Goal: Transaction & Acquisition: Purchase product/service

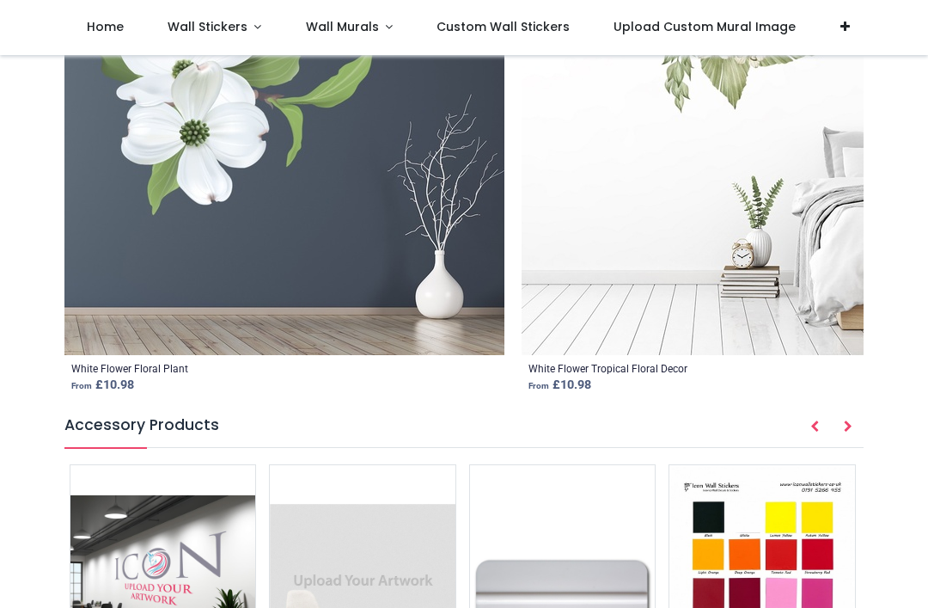
scroll to position [1993, 0]
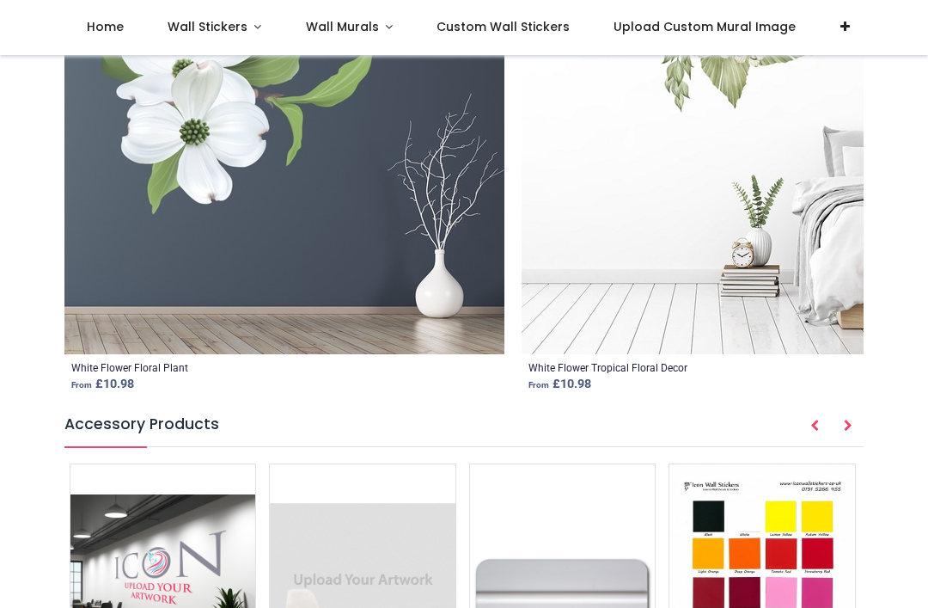
click at [816, 426] on icon "Prev" at bounding box center [814, 425] width 9 height 12
click at [752, 516] on img at bounding box center [762, 595] width 186 height 262
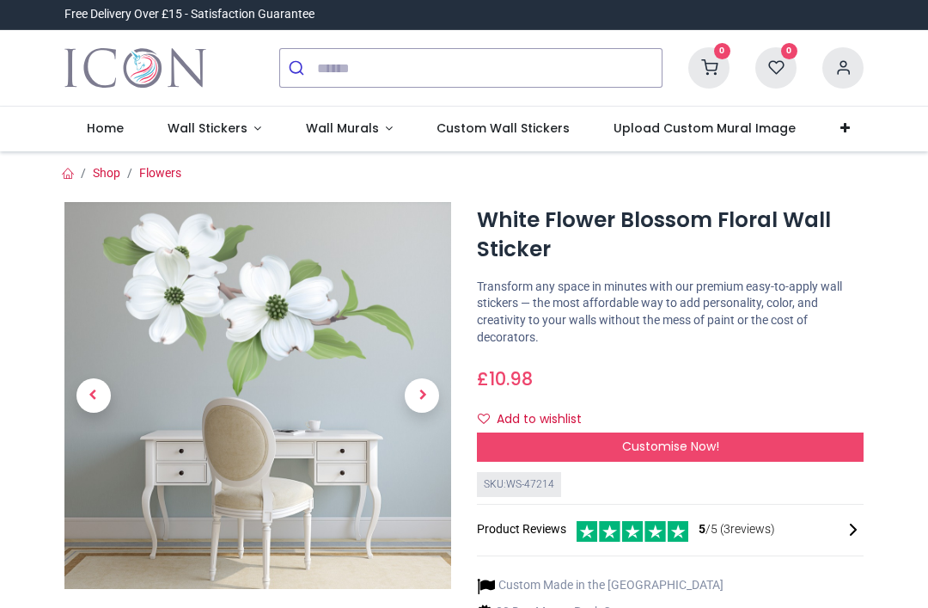
scroll to position [0, 0]
click at [418, 394] on span "Next" at bounding box center [422, 395] width 34 height 34
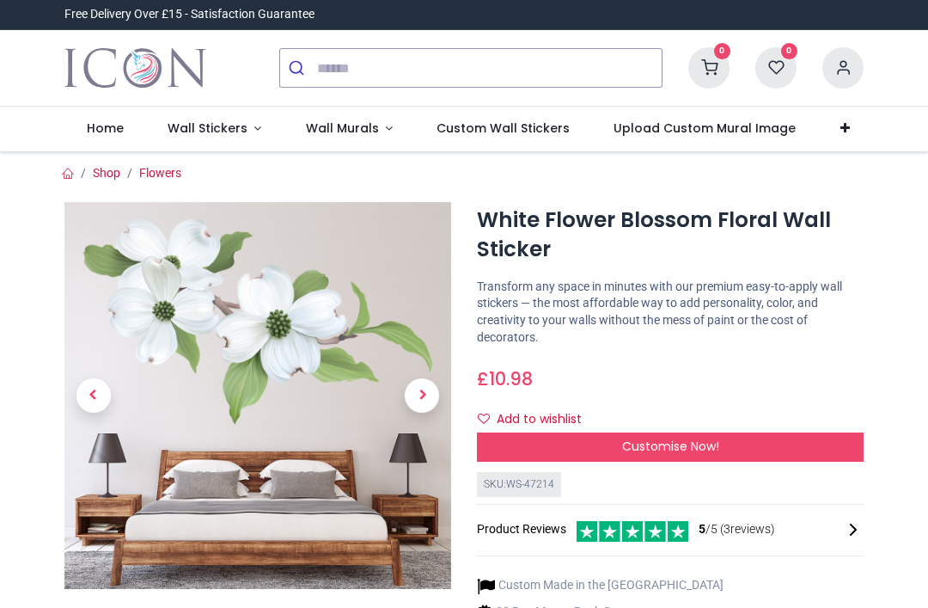
click at [421, 405] on span "Next" at bounding box center [422, 395] width 34 height 34
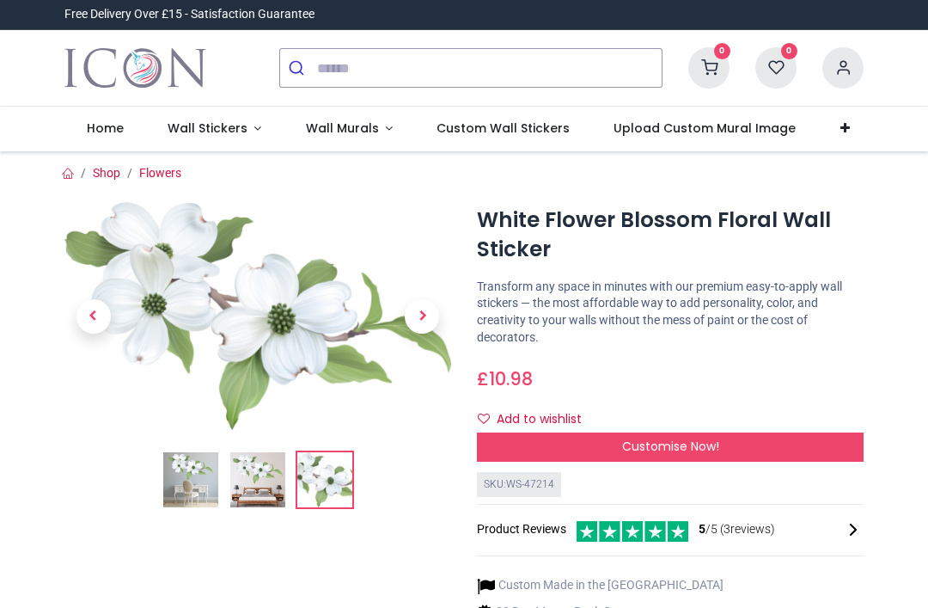
click at [80, 310] on span "Previous" at bounding box center [93, 316] width 34 height 34
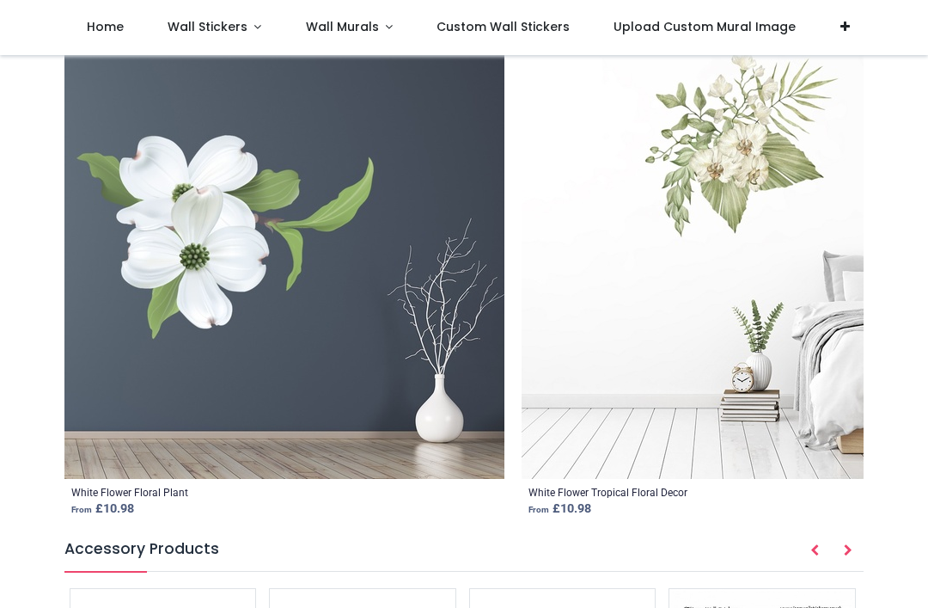
scroll to position [1871, 0]
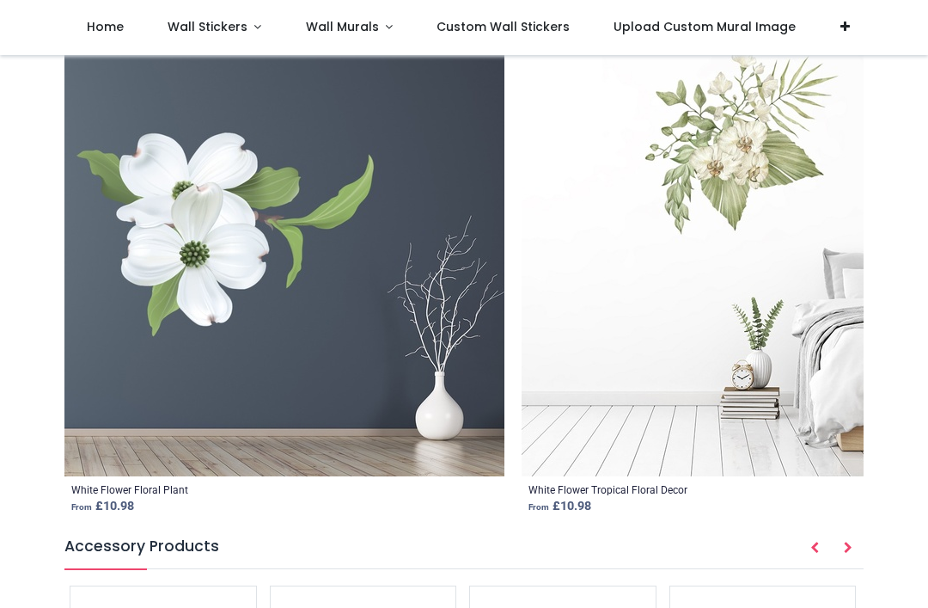
click at [263, 260] on img at bounding box center [284, 256] width 440 height 440
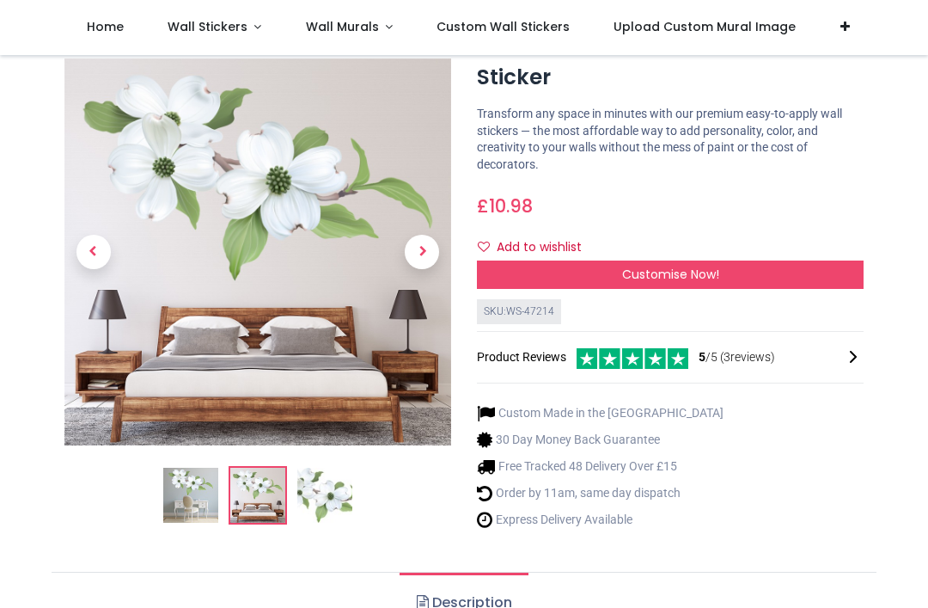
scroll to position [77, 0]
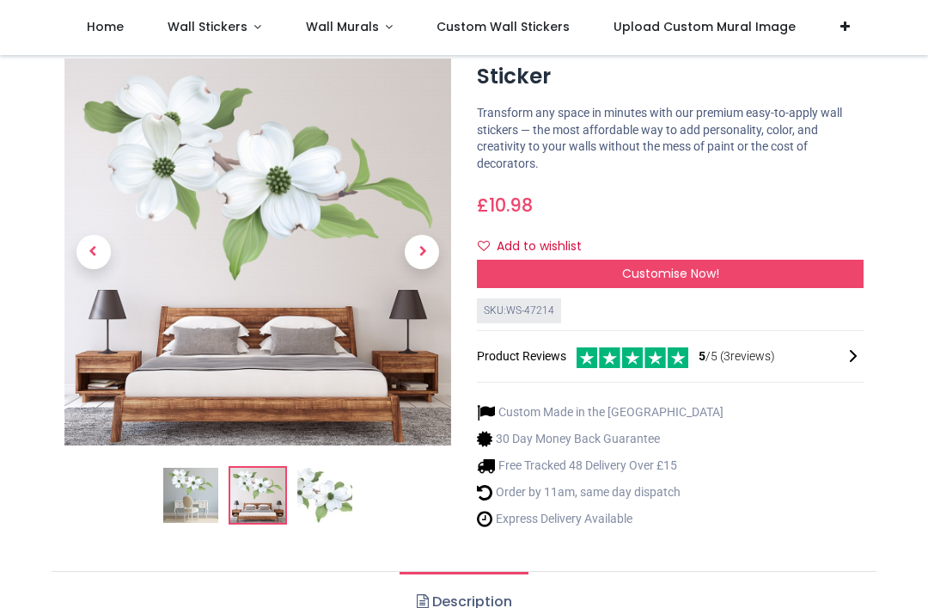
click at [198, 493] on img at bounding box center [190, 495] width 55 height 55
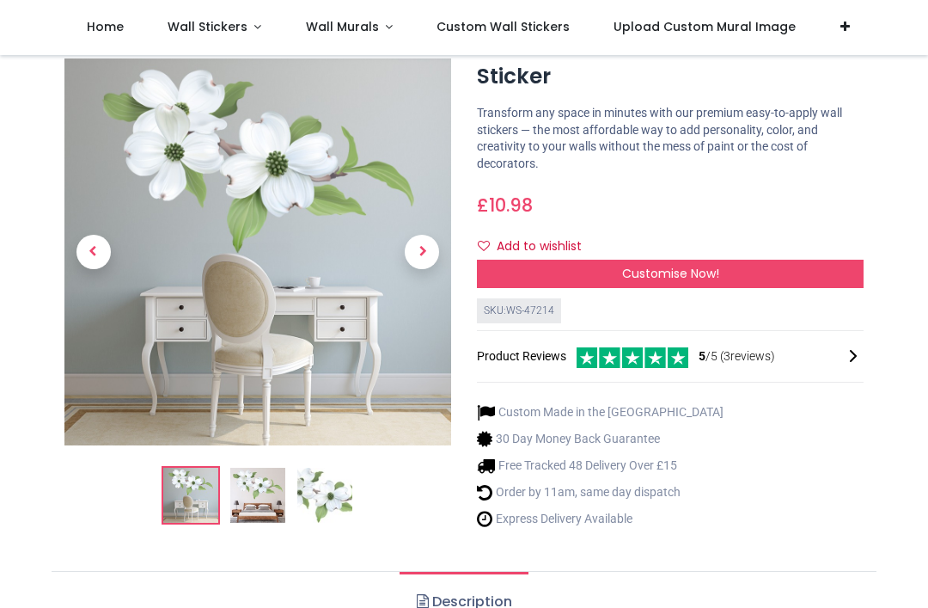
click at [323, 498] on img at bounding box center [324, 495] width 55 height 55
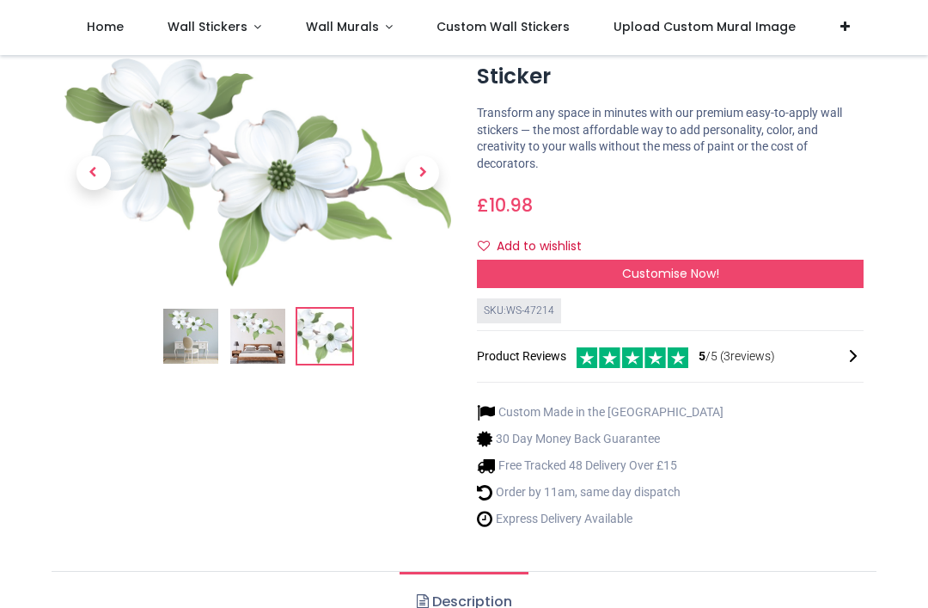
click at [192, 345] on img at bounding box center [190, 336] width 55 height 55
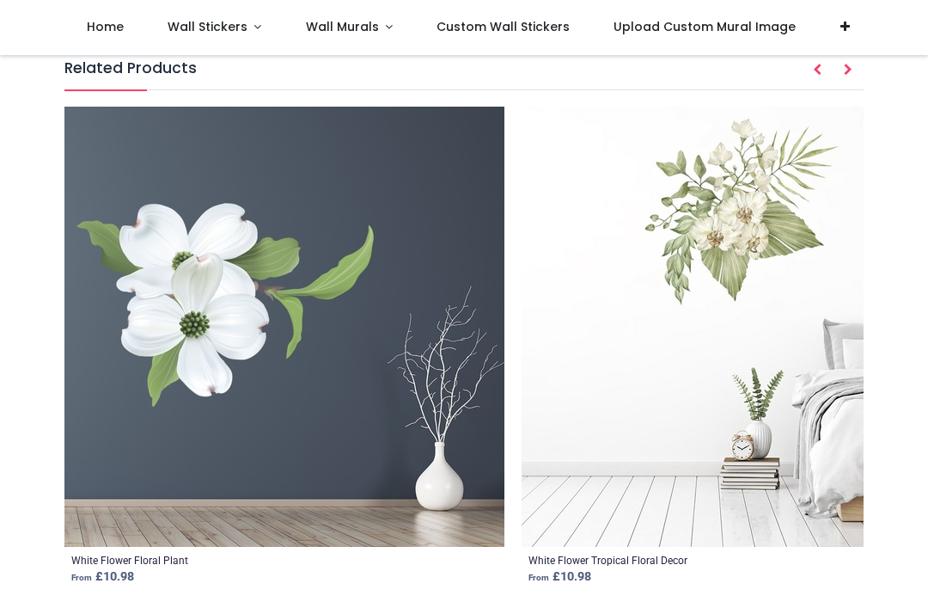
scroll to position [1794, 0]
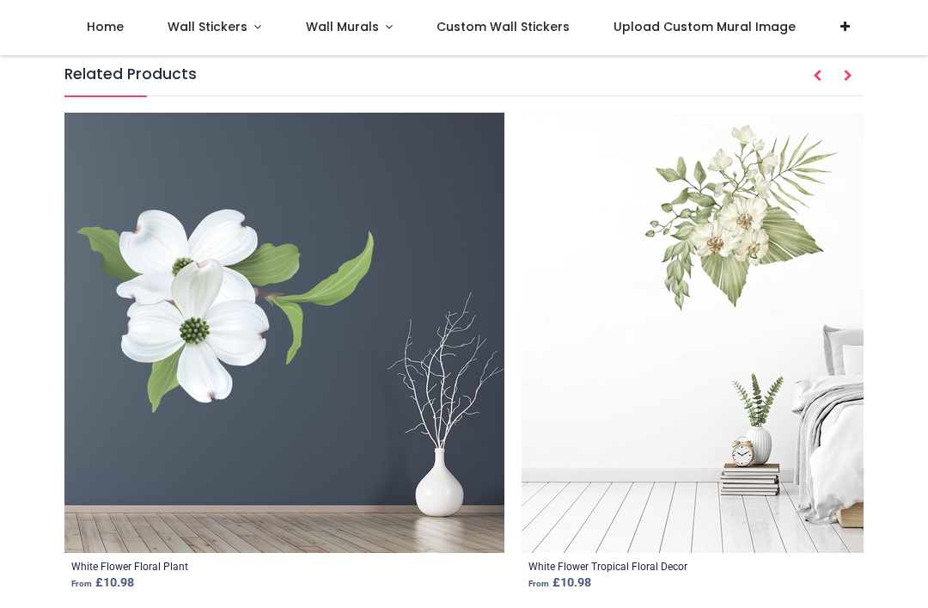
click at [321, 376] on img at bounding box center [284, 333] width 440 height 440
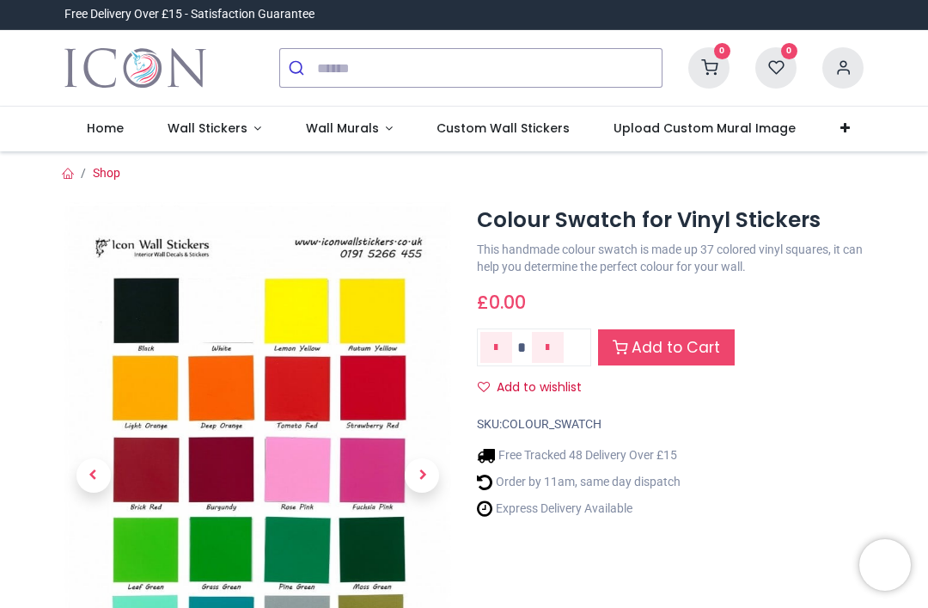
click at [228, 309] on img at bounding box center [257, 475] width 387 height 547
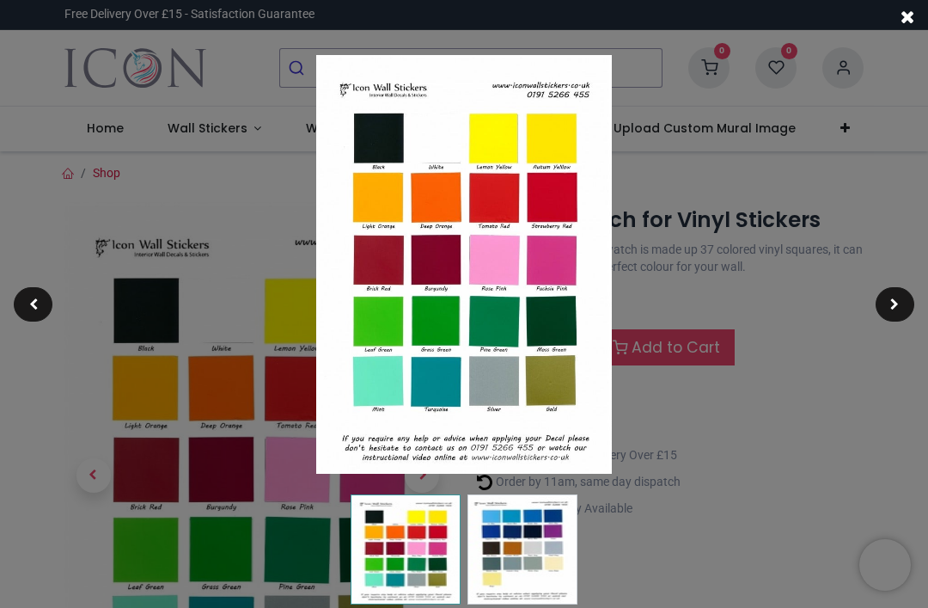
click at [870, 218] on div at bounding box center [464, 304] width 928 height 608
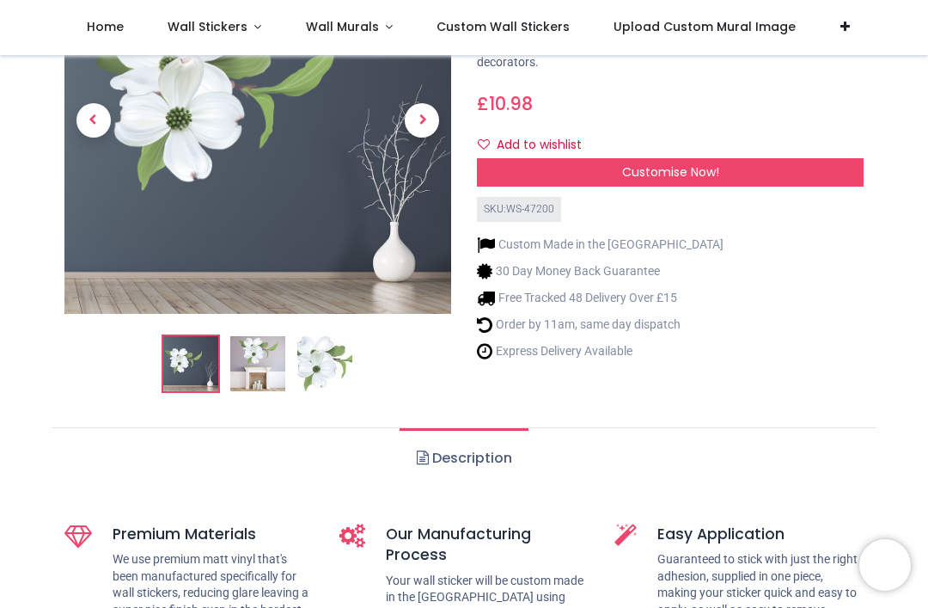
scroll to position [180, 0]
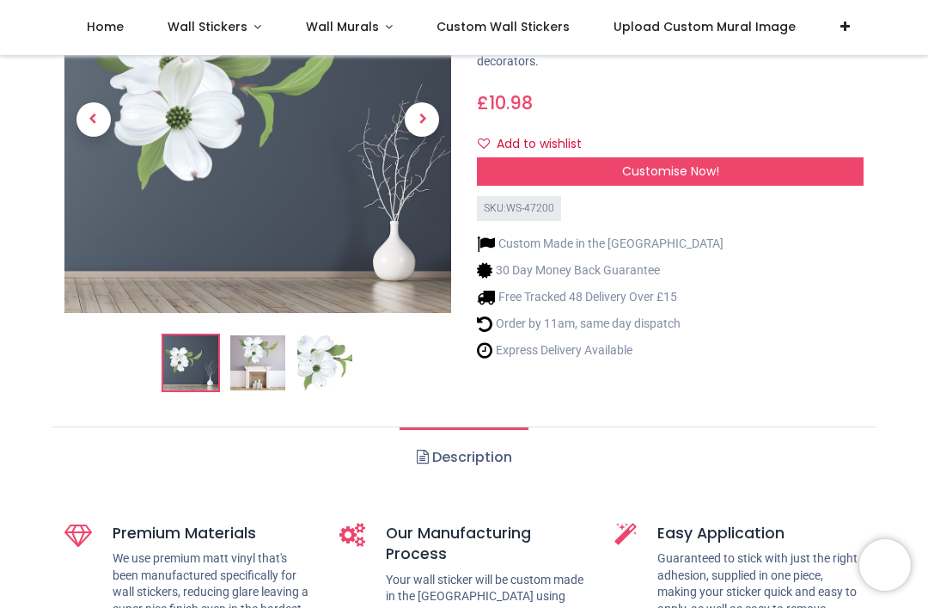
click at [265, 364] on img at bounding box center [257, 362] width 55 height 55
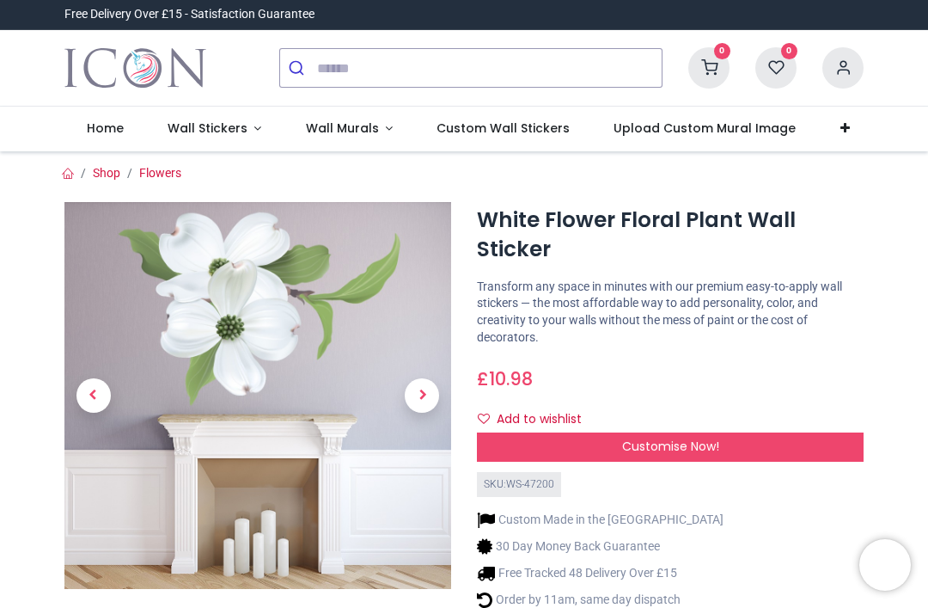
scroll to position [0, 0]
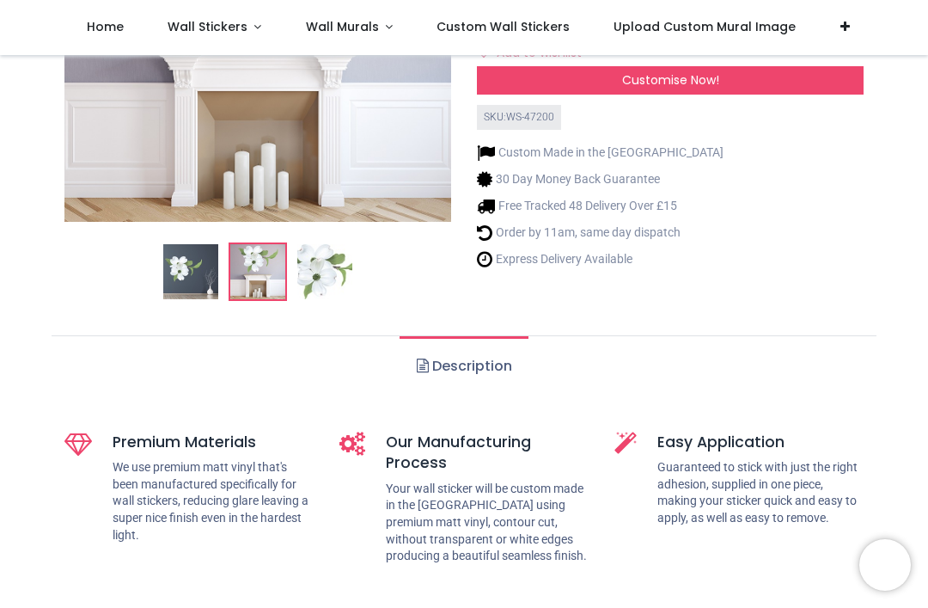
scroll to position [268, 0]
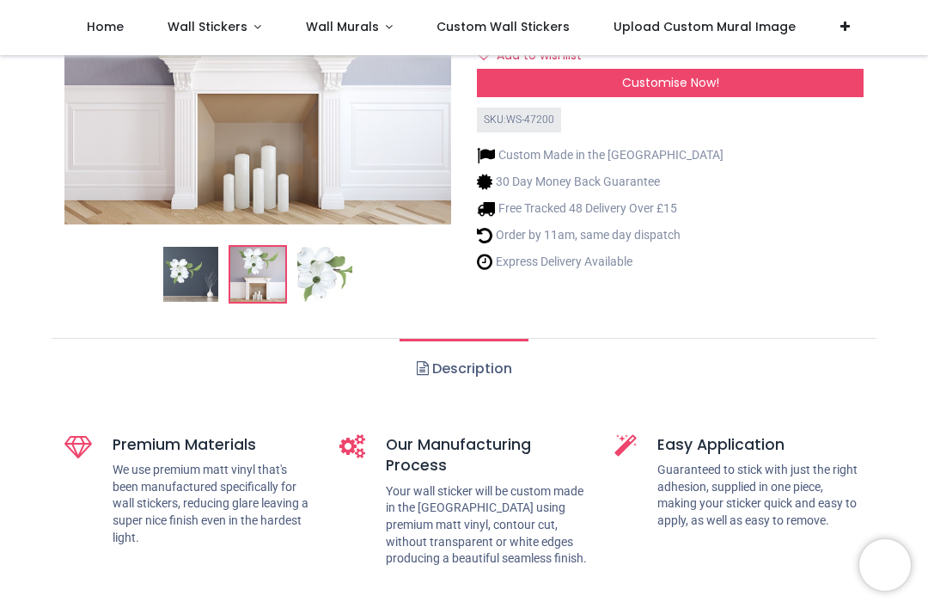
click at [479, 378] on link "Description" at bounding box center [464, 369] width 128 height 60
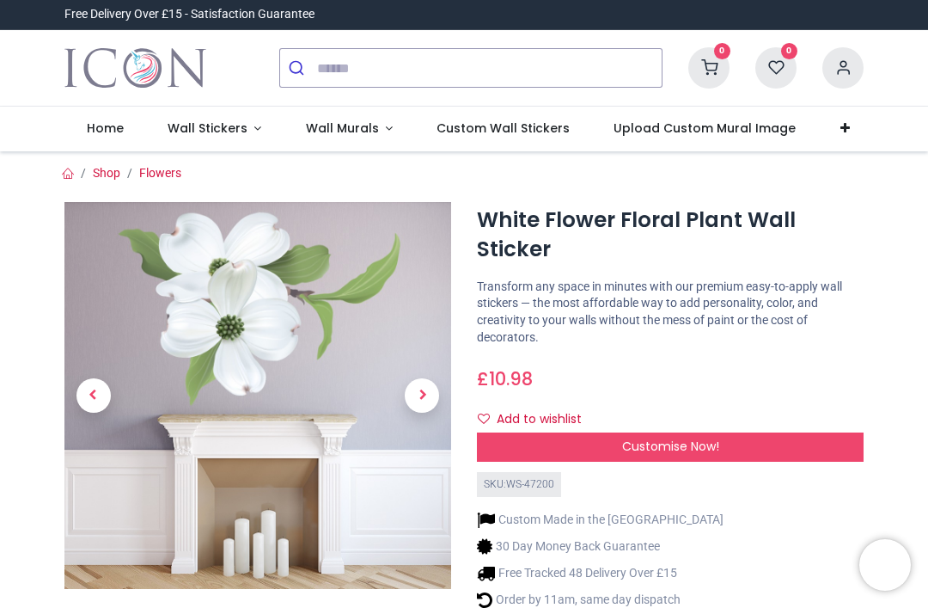
scroll to position [0, 0]
click at [691, 449] on span "Customise Now!" at bounding box center [670, 445] width 97 height 17
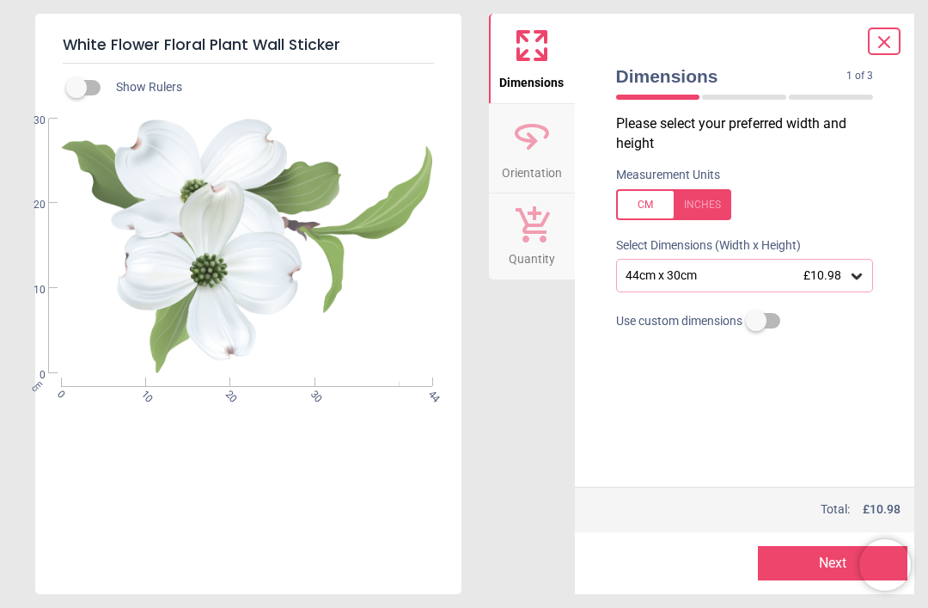
click at [861, 273] on icon at bounding box center [857, 276] width 10 height 6
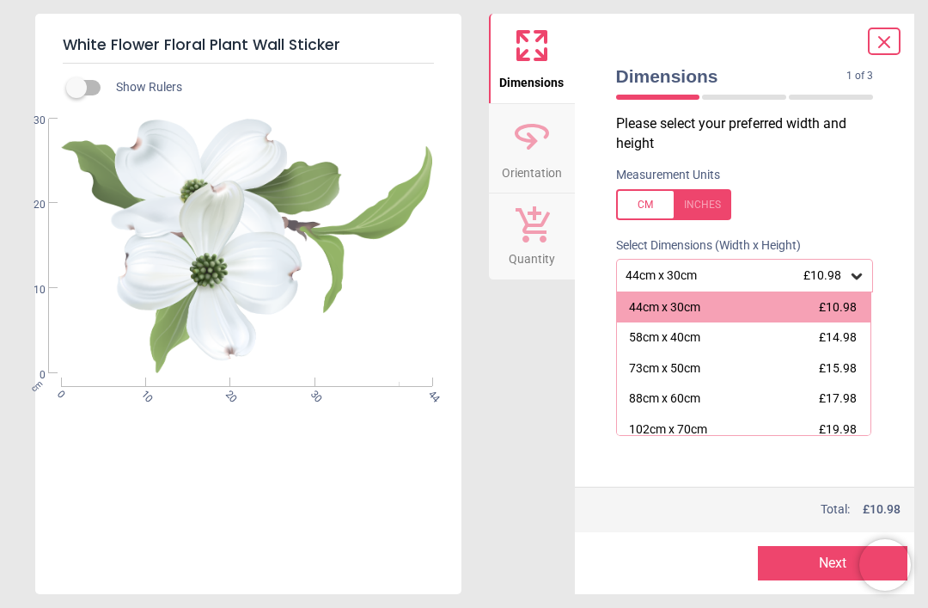
click at [708, 205] on div at bounding box center [673, 204] width 115 height 31
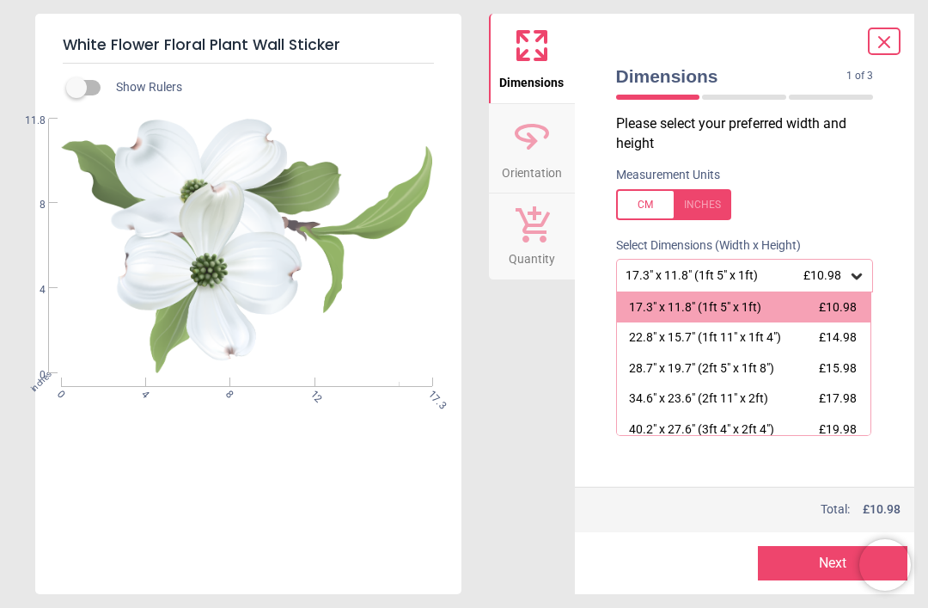
click at [836, 341] on span "£14.98" at bounding box center [838, 337] width 38 height 14
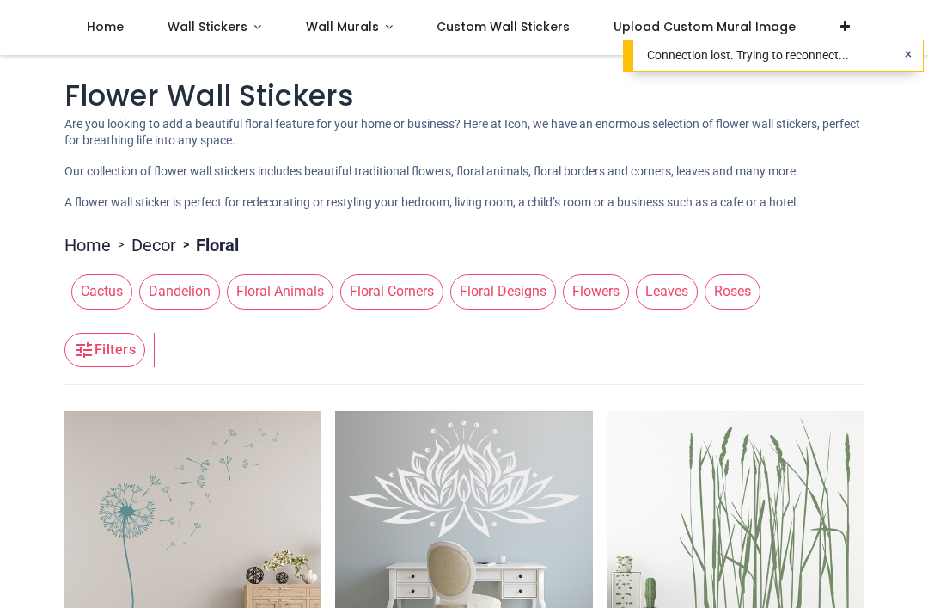
scroll to position [626, 0]
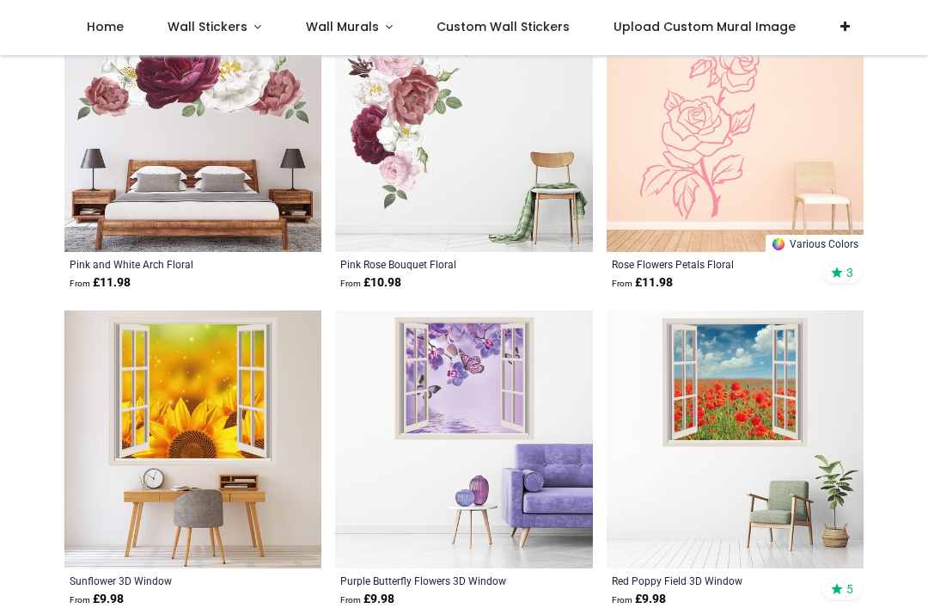
scroll to position [11464, 0]
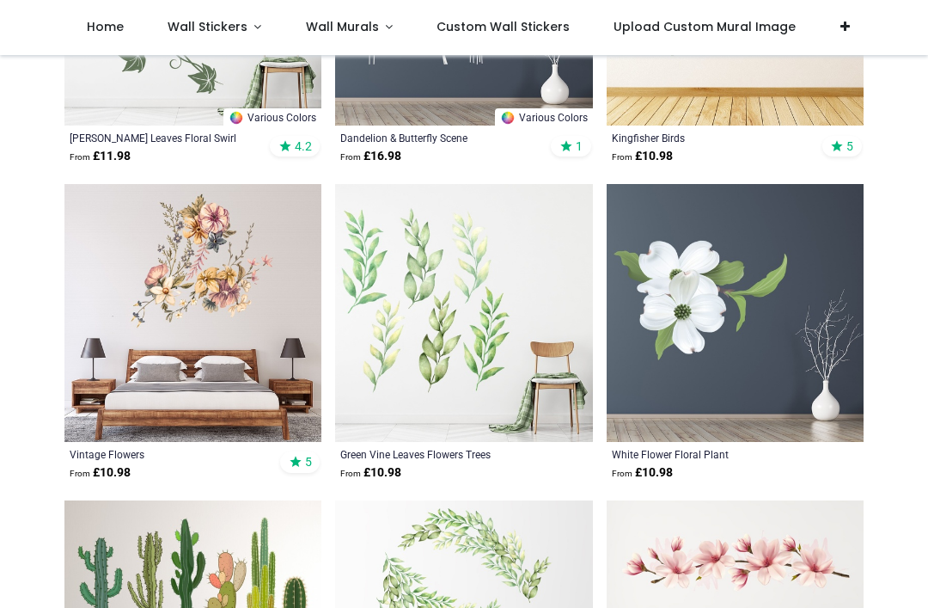
scroll to position [3698, 0]
click at [772, 289] on img at bounding box center [735, 312] width 257 height 257
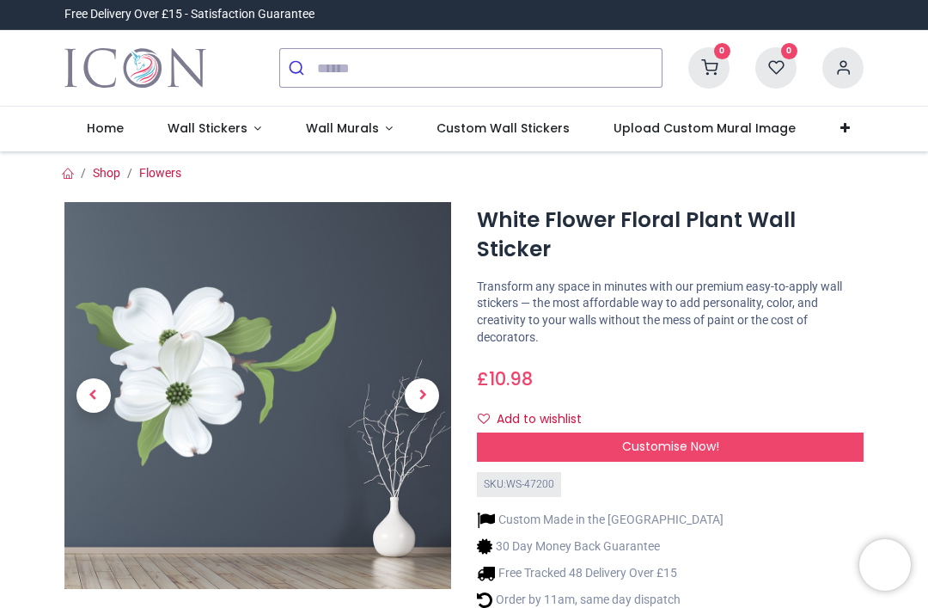
click at [428, 391] on span "Next" at bounding box center [422, 395] width 34 height 34
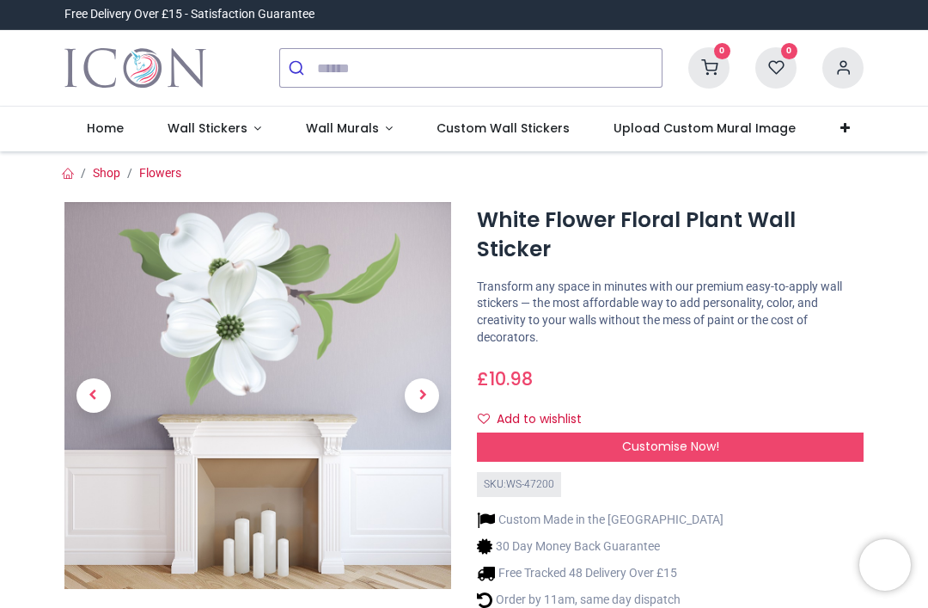
click at [423, 395] on span "Next" at bounding box center [422, 395] width 34 height 34
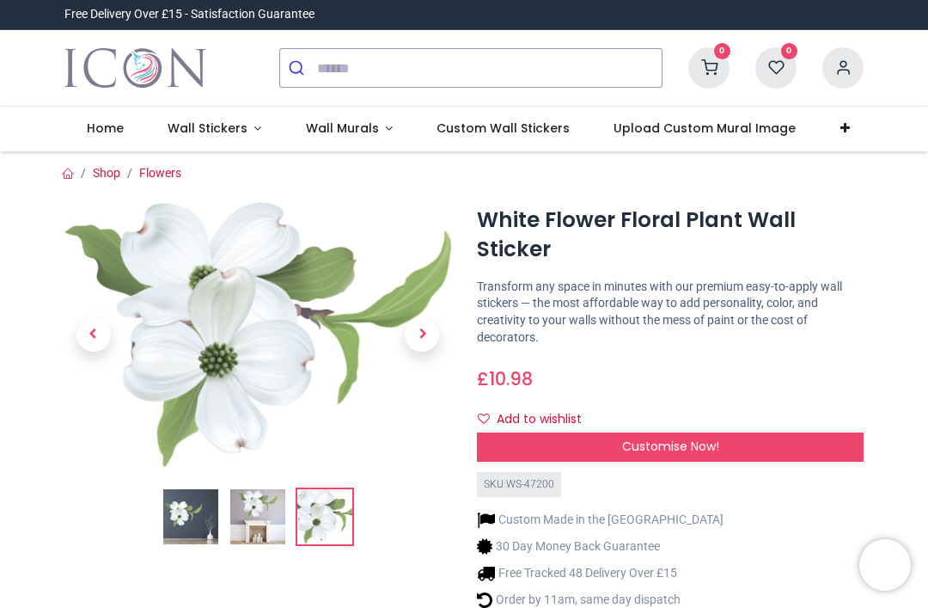
click at [418, 332] on span "Next" at bounding box center [422, 334] width 34 height 34
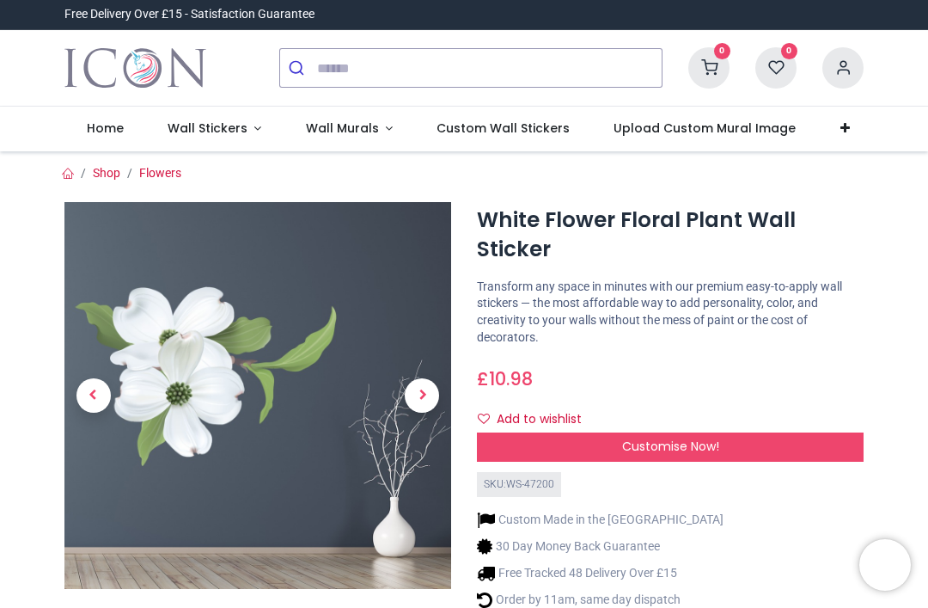
click at [424, 398] on span "Next" at bounding box center [422, 395] width 34 height 34
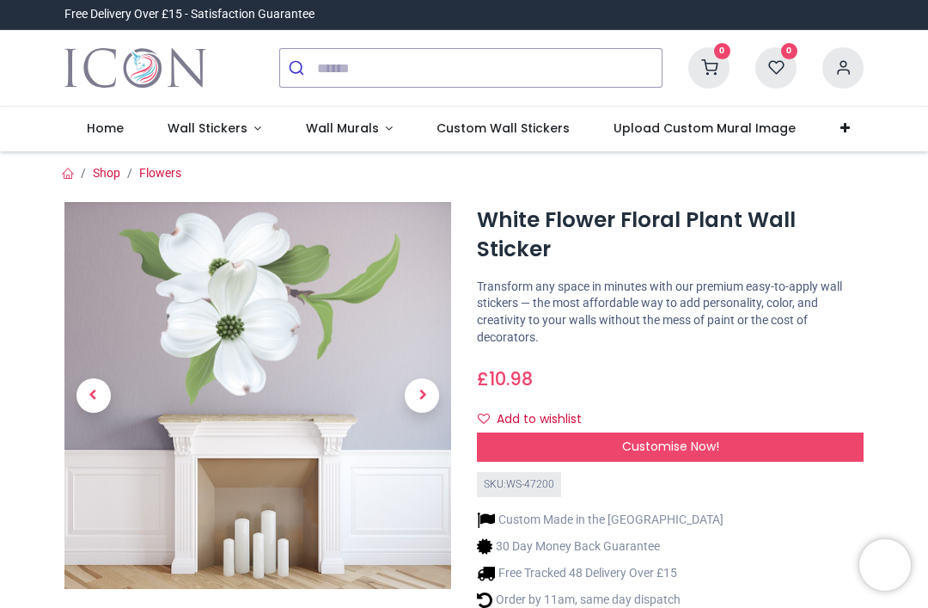
click at [101, 401] on span "Previous" at bounding box center [93, 395] width 34 height 34
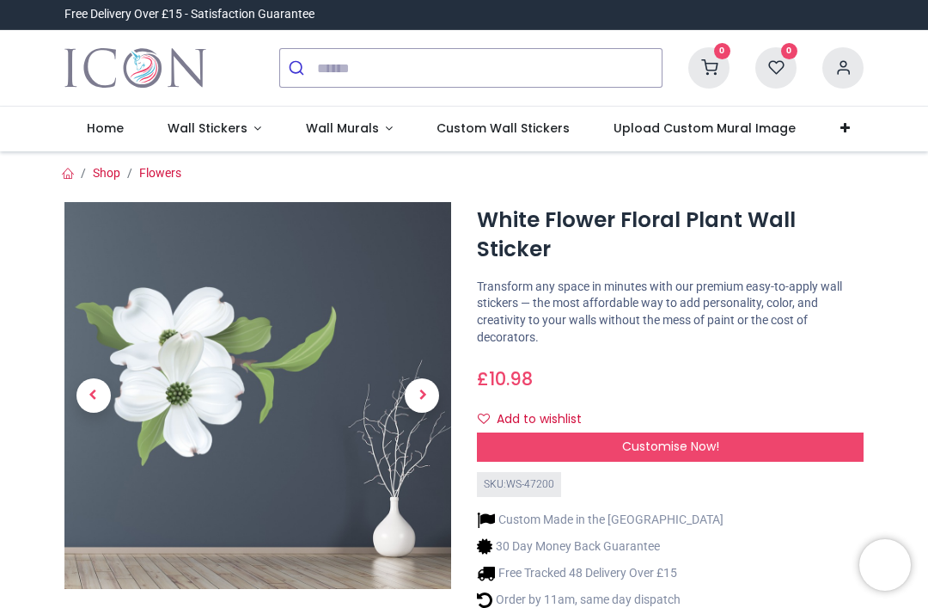
click at [93, 400] on span "Previous" at bounding box center [93, 395] width 34 height 34
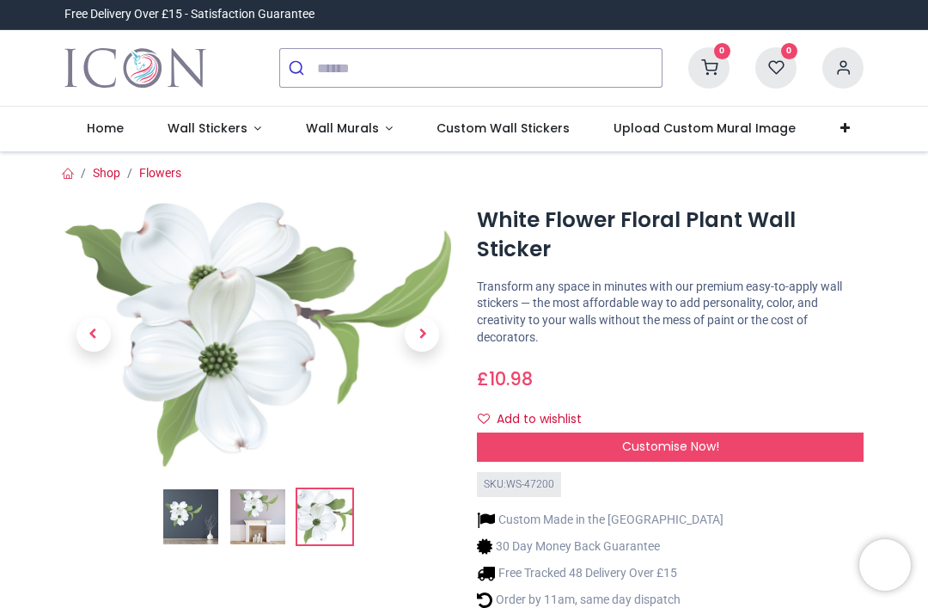
click at [90, 332] on span "Previous" at bounding box center [93, 334] width 34 height 34
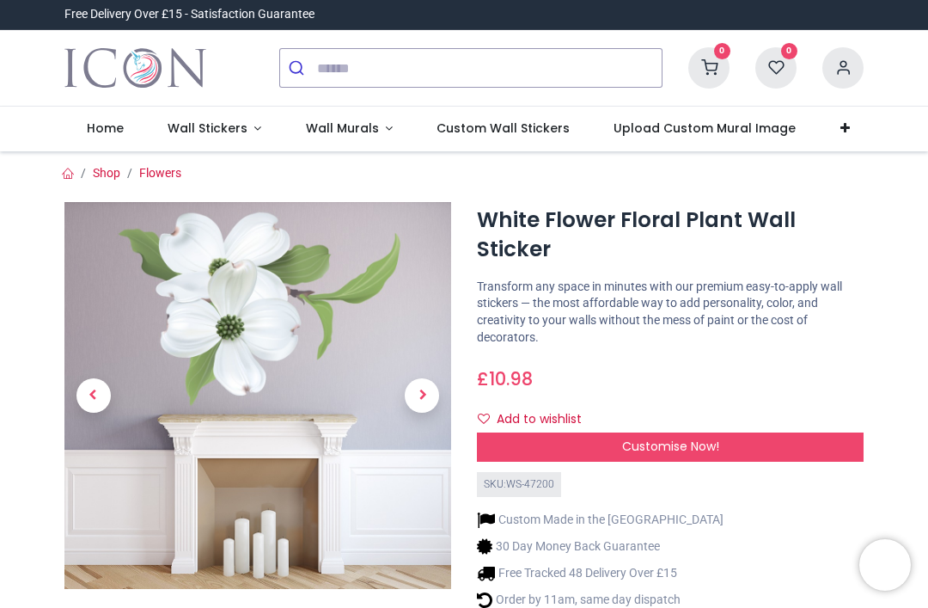
click at [716, 443] on span "Customise Now!" at bounding box center [670, 445] width 97 height 17
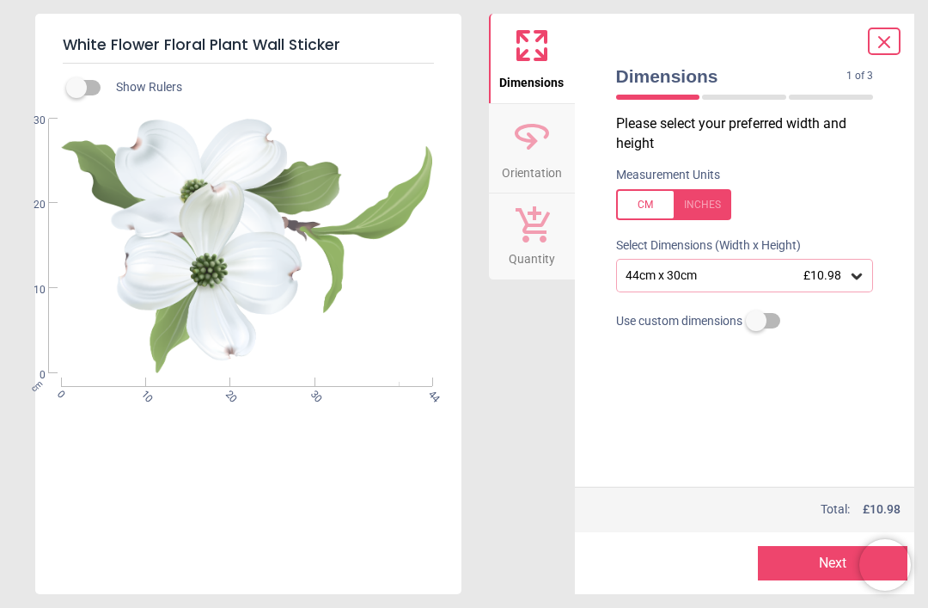
click at [843, 283] on div "44cm x 30cm £10.98" at bounding box center [745, 275] width 258 height 33
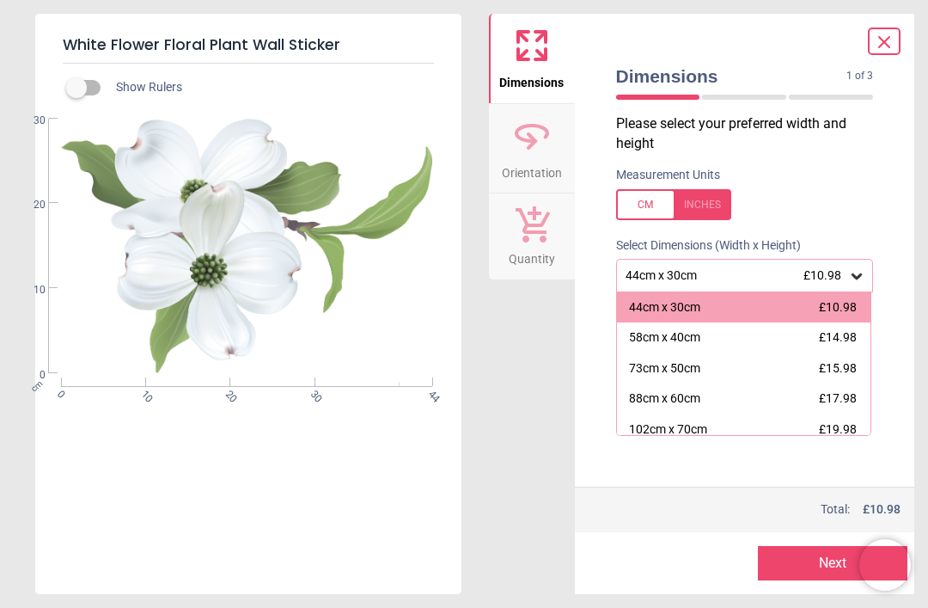
click at [858, 287] on div "44cm x 30cm £10.98" at bounding box center [745, 275] width 258 height 33
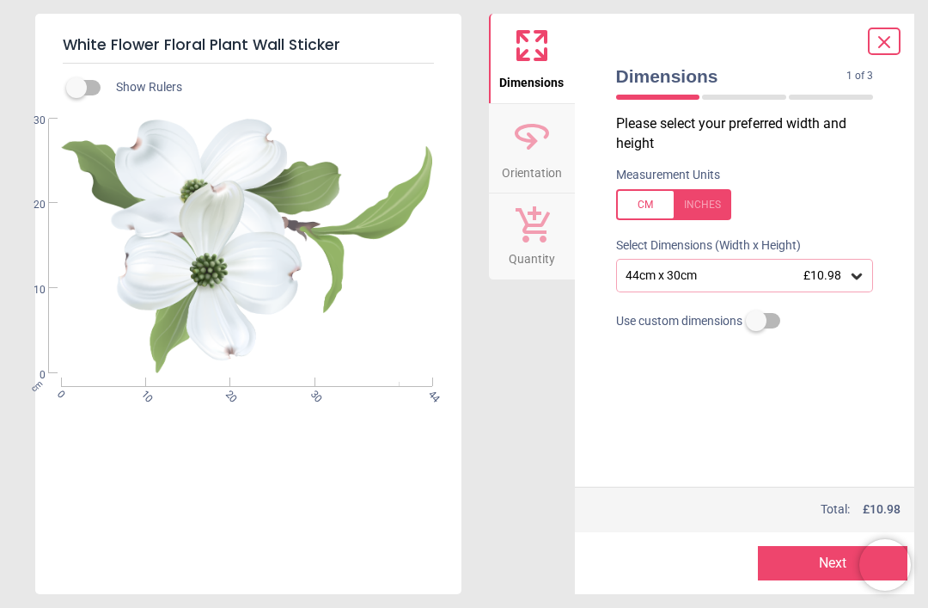
click at [703, 205] on div at bounding box center [673, 204] width 115 height 31
click at [861, 279] on icon at bounding box center [856, 275] width 17 height 17
